Goal: Find specific page/section: Find specific page/section

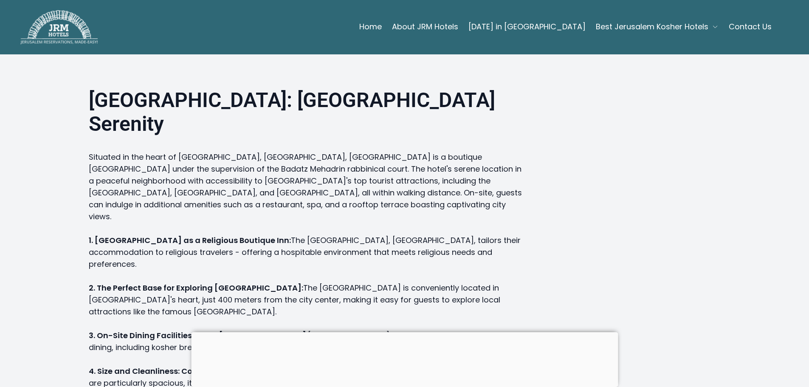
click at [616, 23] on span "Best Jerusalem Kosher Hotels" at bounding box center [652, 27] width 113 height 12
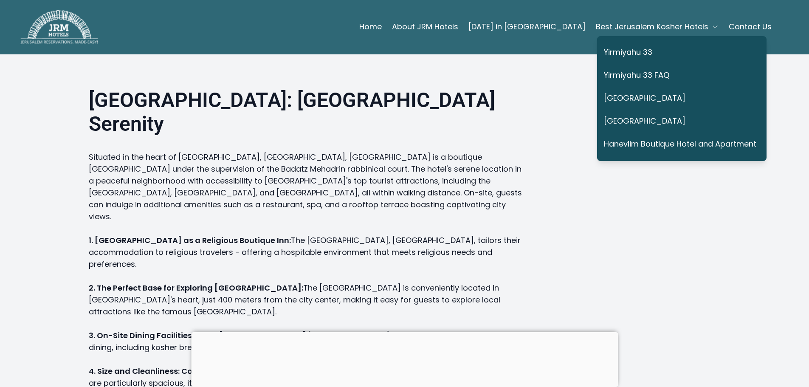
click at [614, 139] on link "Haneviim Boutique Hotel and Apartment" at bounding box center [680, 145] width 153 height 20
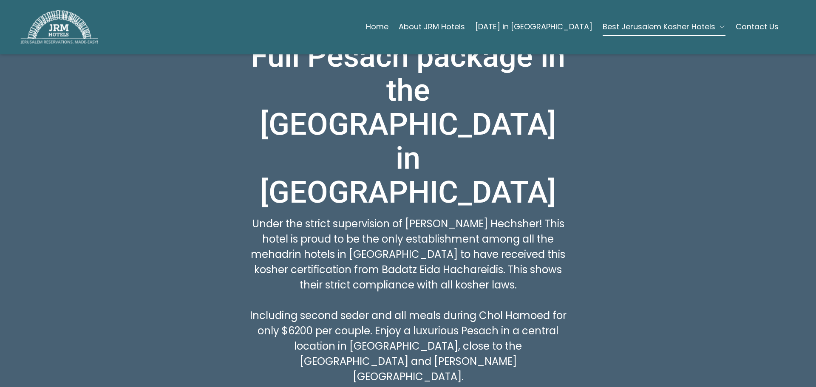
scroll to position [425, 0]
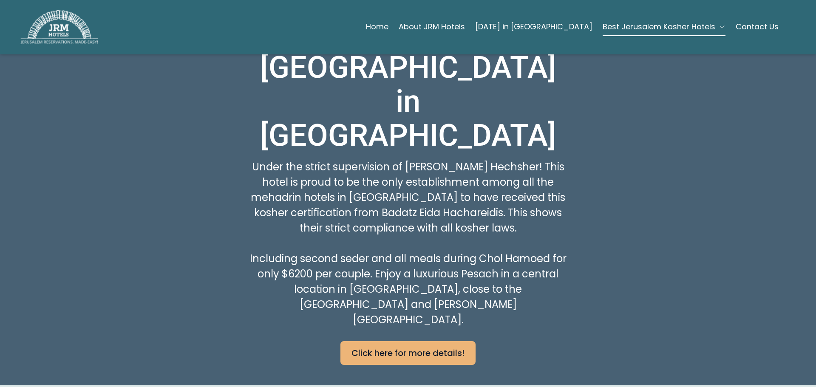
click at [369, 341] on link "Click here for more details!" at bounding box center [407, 353] width 135 height 24
